Goal: Task Accomplishment & Management: Use online tool/utility

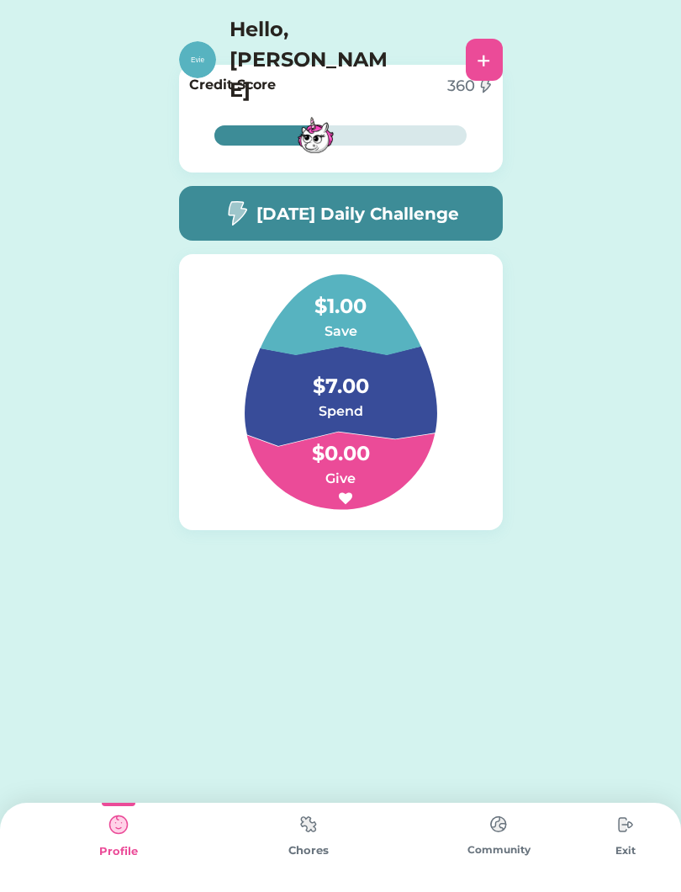
click at [305, 833] on img at bounding box center [309, 824] width 34 height 33
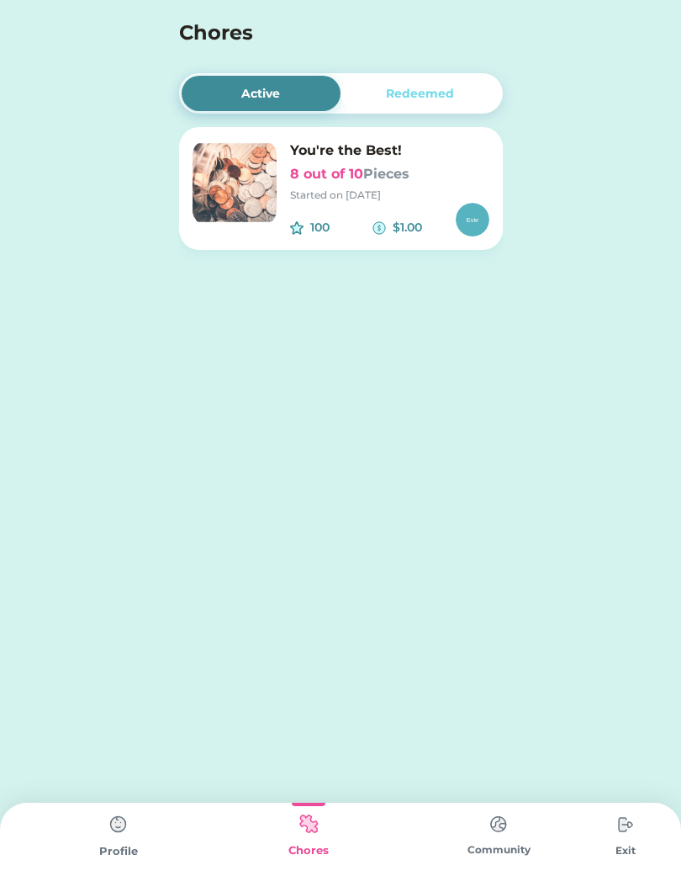
click at [245, 170] on img at bounding box center [235, 183] width 84 height 84
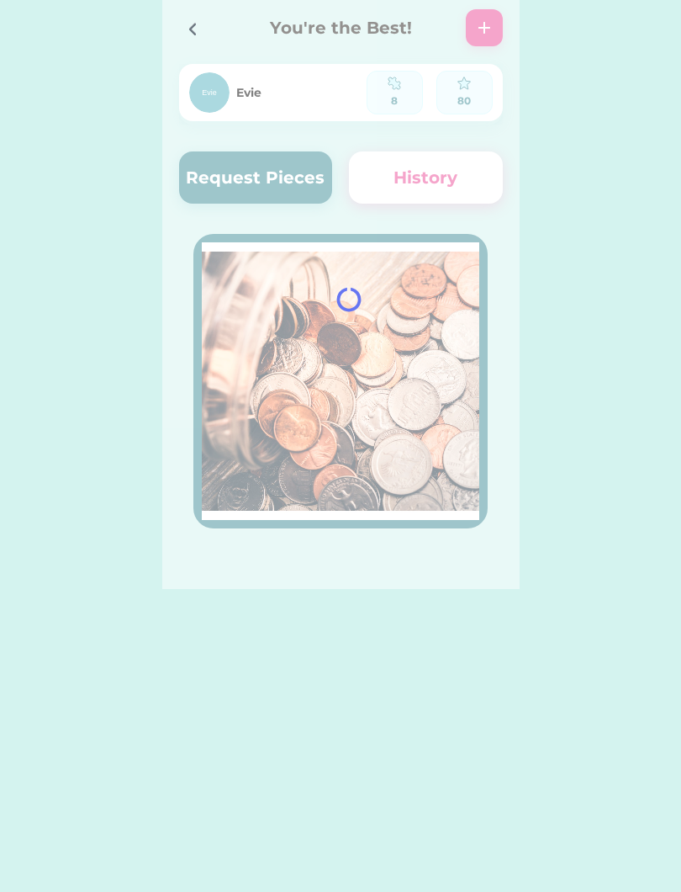
click at [413, 82] on div at bounding box center [341, 294] width 358 height 589
click at [228, 173] on button "Request Pieces" at bounding box center [256, 177] width 154 height 52
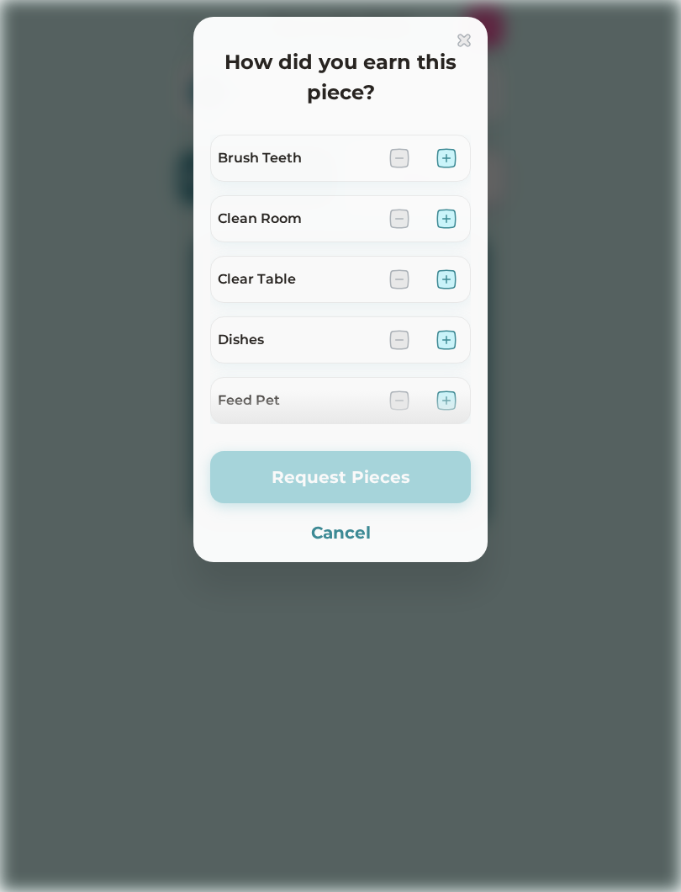
click at [234, 167] on div "Brush Teeth" at bounding box center [297, 158] width 158 height 20
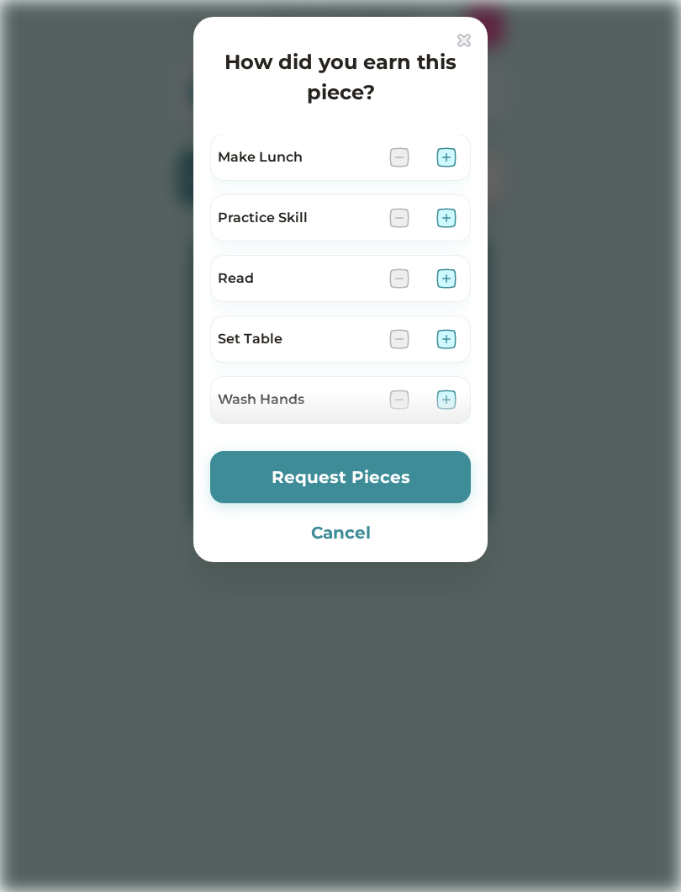
scroll to position [608, 0]
click at [448, 221] on img at bounding box center [447, 216] width 20 height 20
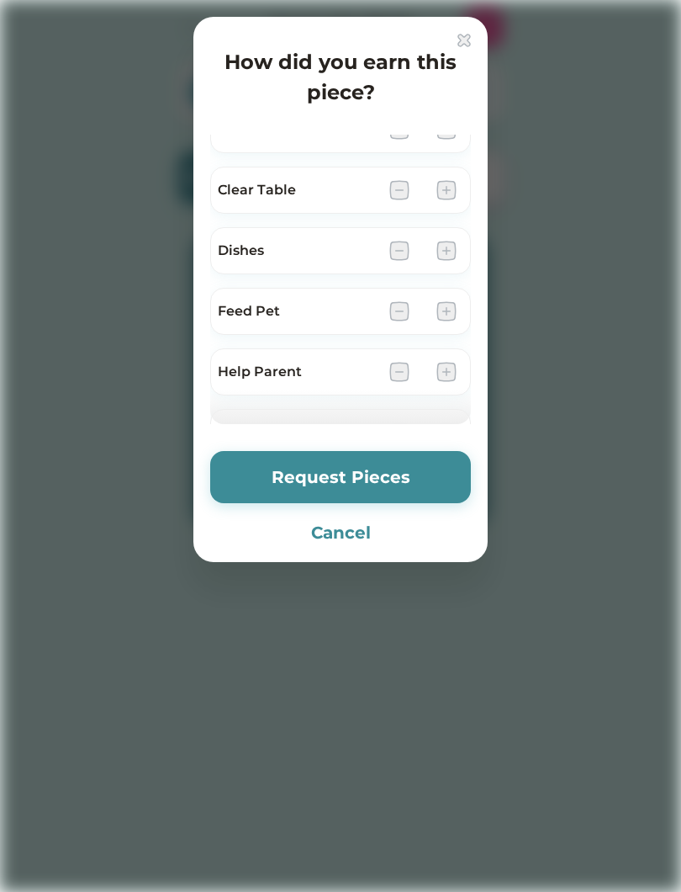
scroll to position [109, 0]
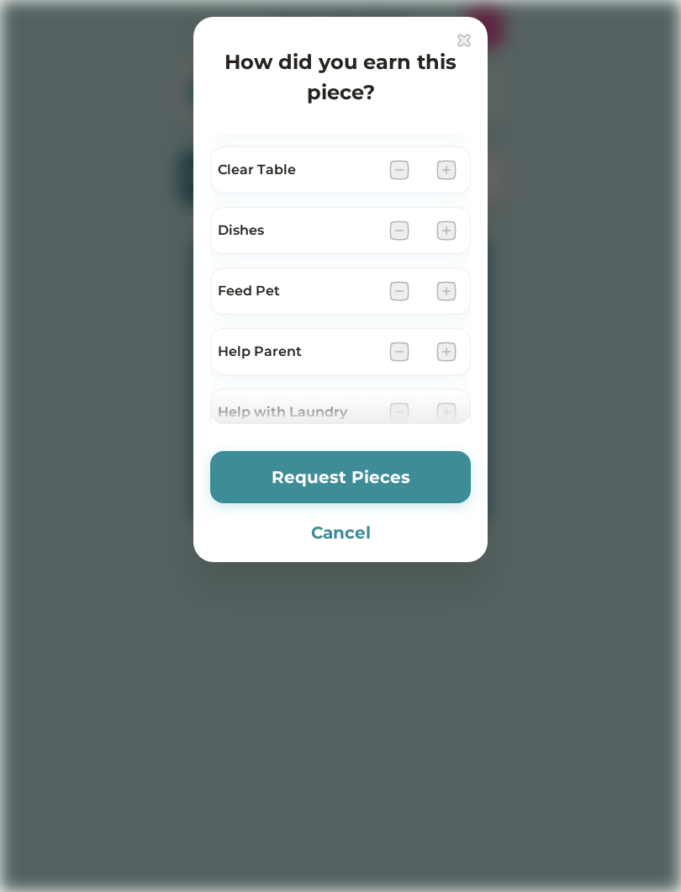
click at [456, 358] on img at bounding box center [447, 352] width 20 height 20
click at [445, 352] on img at bounding box center [447, 352] width 20 height 20
click at [454, 342] on img at bounding box center [447, 352] width 20 height 20
click at [446, 353] on img at bounding box center [447, 352] width 20 height 20
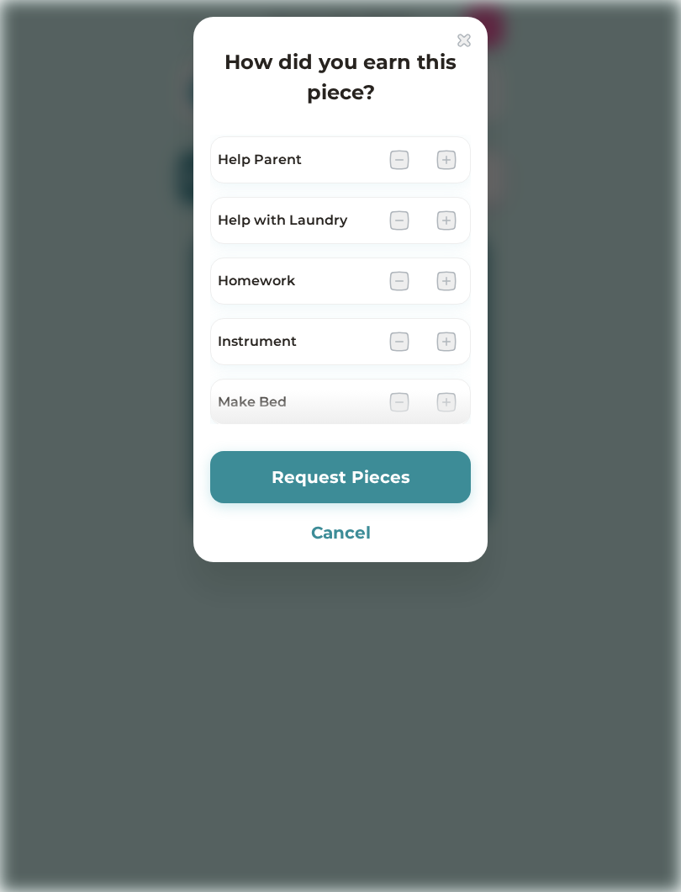
scroll to position [298, 0]
click at [466, 220] on div "Help with Laundry" at bounding box center [340, 223] width 261 height 47
click at [441, 232] on img at bounding box center [447, 224] width 20 height 20
click at [397, 491] on button "Request Pieces" at bounding box center [340, 477] width 261 height 52
click at [401, 481] on button "Request Pieces" at bounding box center [340, 477] width 261 height 52
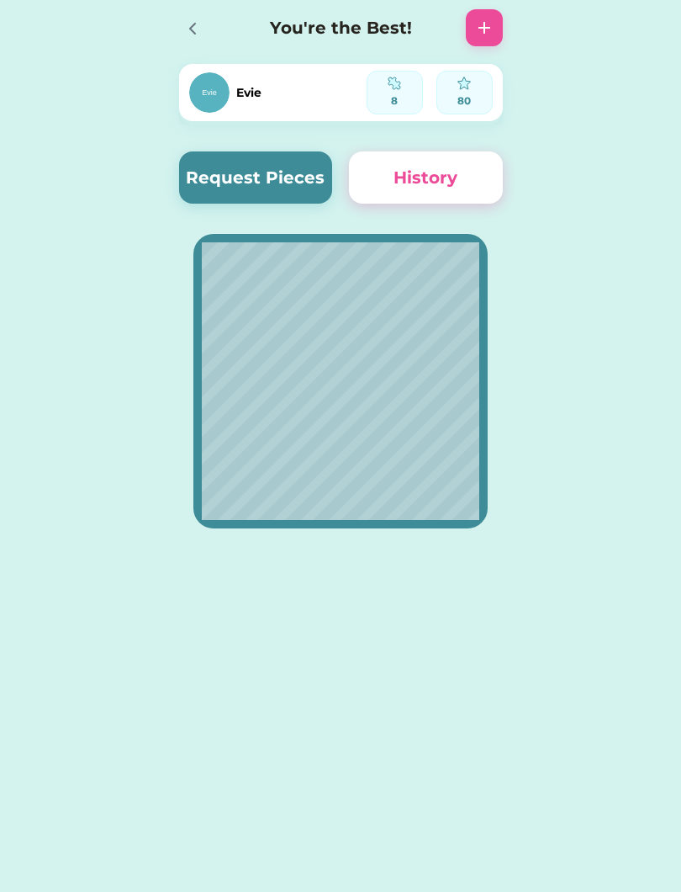
click at [225, 183] on button "Request Pieces" at bounding box center [256, 177] width 154 height 52
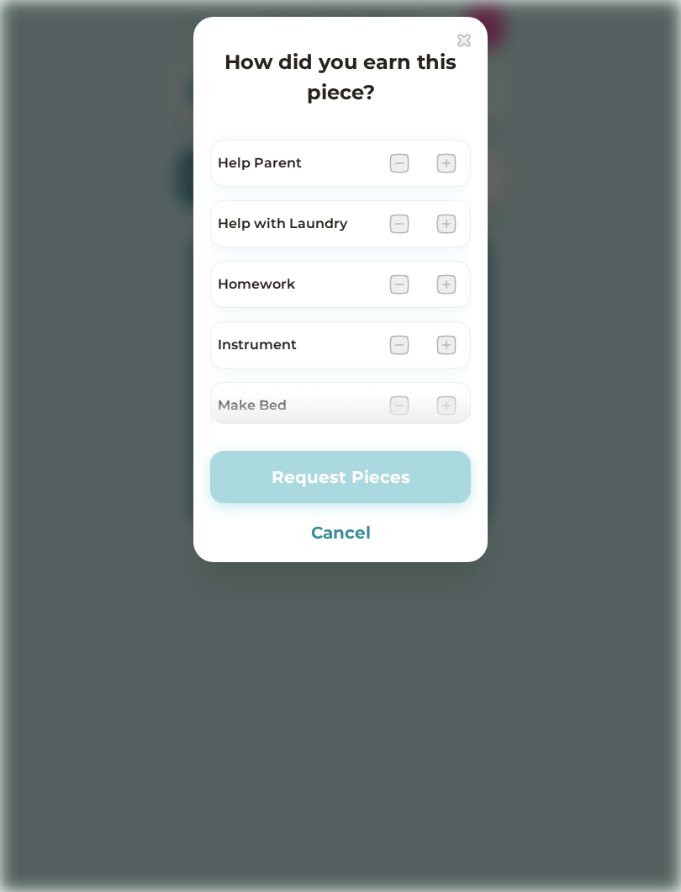
click at [450, 224] on img at bounding box center [447, 224] width 20 height 20
click at [353, 536] on button "Cancel" at bounding box center [340, 532] width 261 height 25
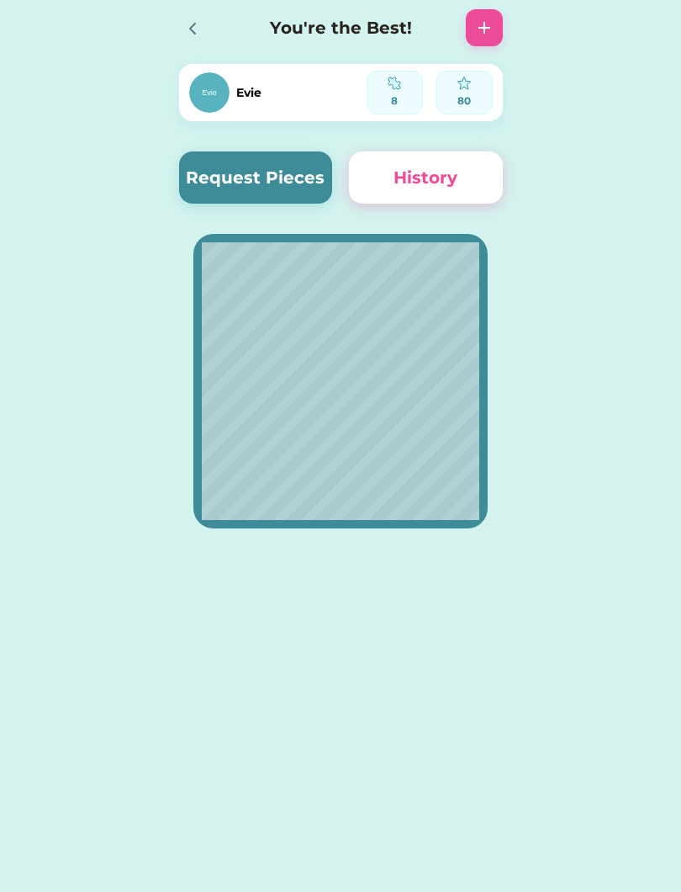
click at [226, 182] on button "Request Pieces" at bounding box center [256, 177] width 154 height 52
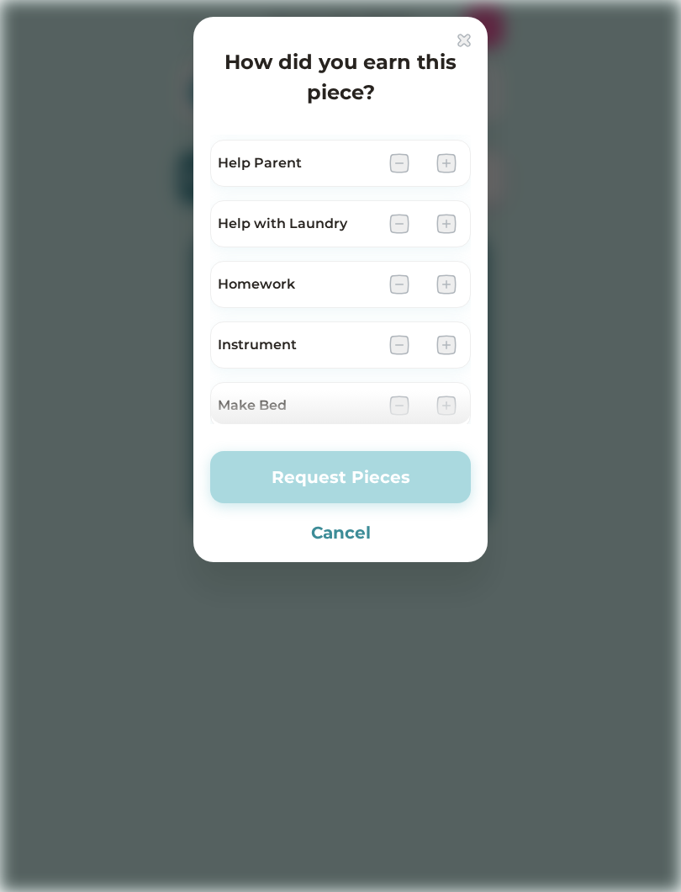
click at [456, 219] on img at bounding box center [447, 224] width 20 height 20
click at [470, 12] on div at bounding box center [340, 446] width 681 height 892
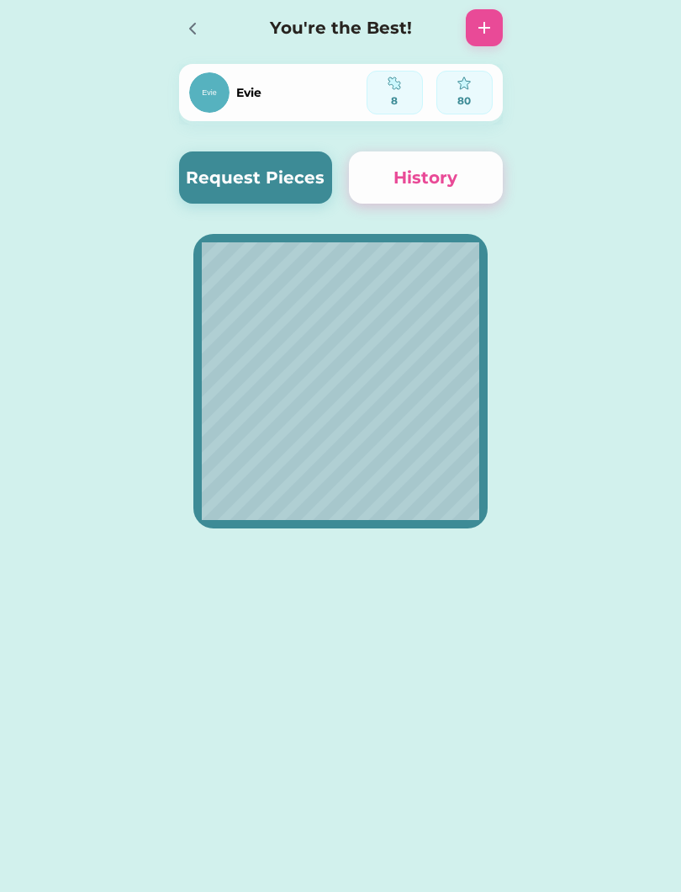
click at [469, 35] on div at bounding box center [484, 27] width 37 height 37
